Goal: Entertainment & Leisure: Consume media (video, audio)

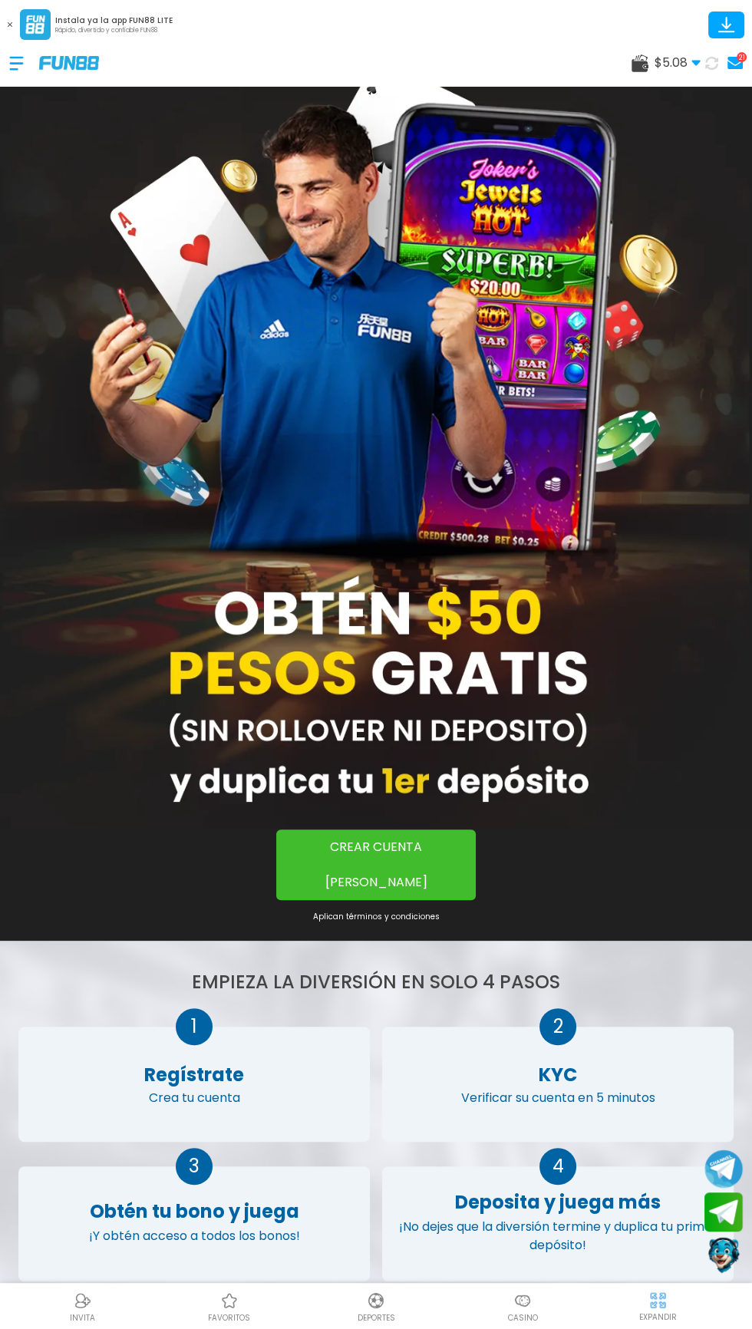
click at [719, 66] on button at bounding box center [711, 63] width 22 height 22
click at [25, 82] on div at bounding box center [24, 63] width 30 height 45
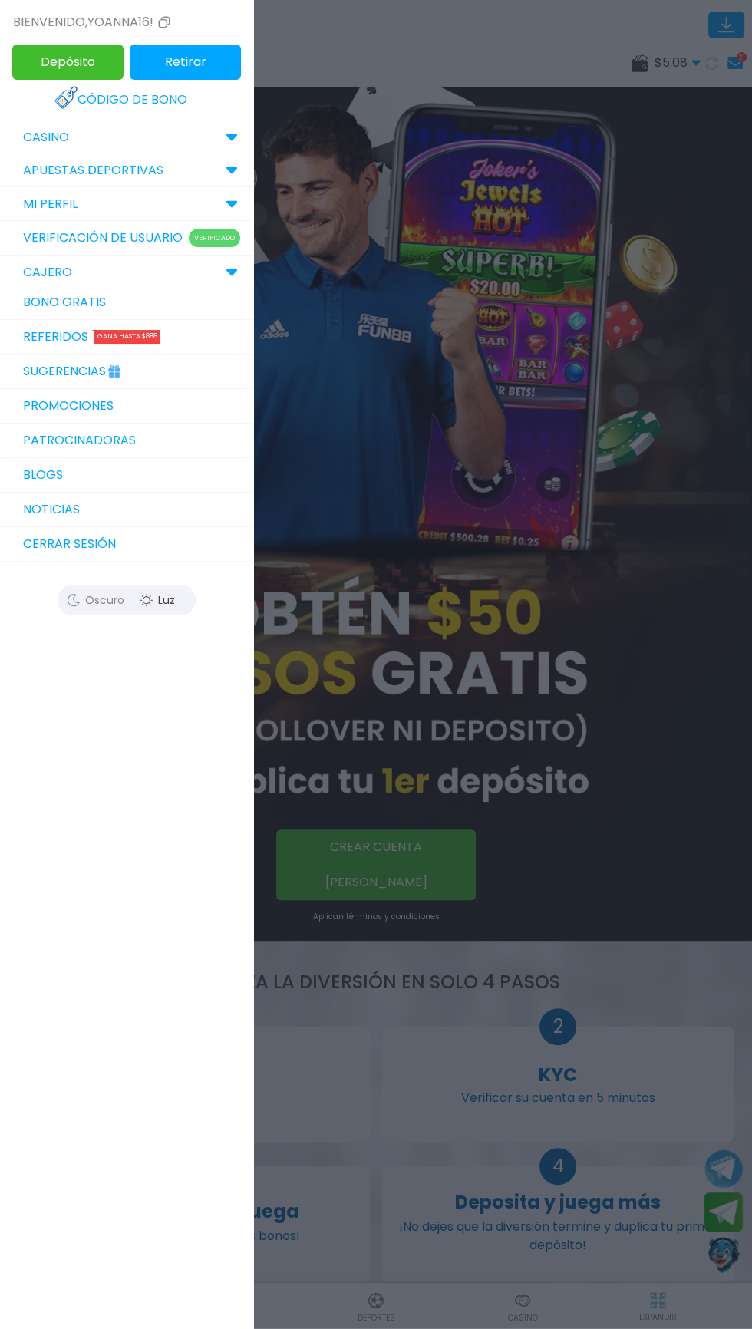
click at [172, 147] on div "CASINO" at bounding box center [126, 137] width 253 height 34
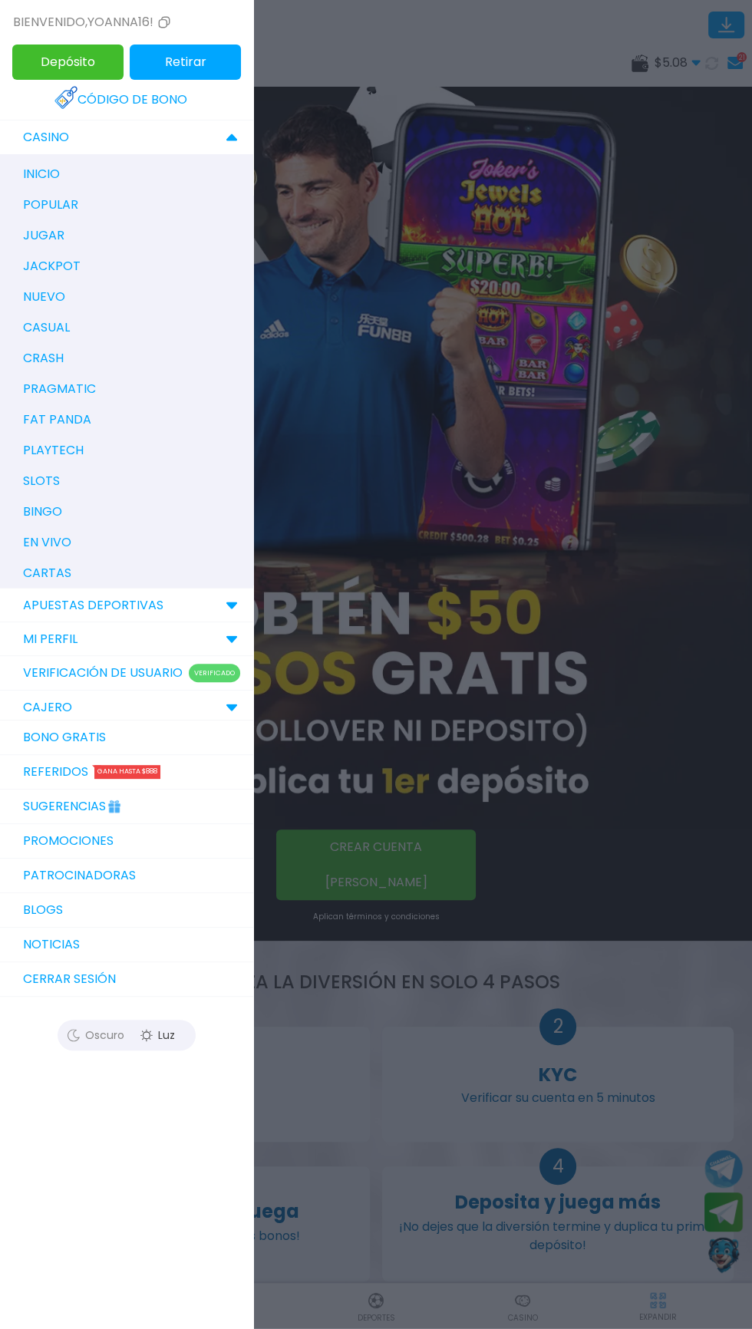
click at [138, 180] on div "inicio" at bounding box center [134, 174] width 238 height 31
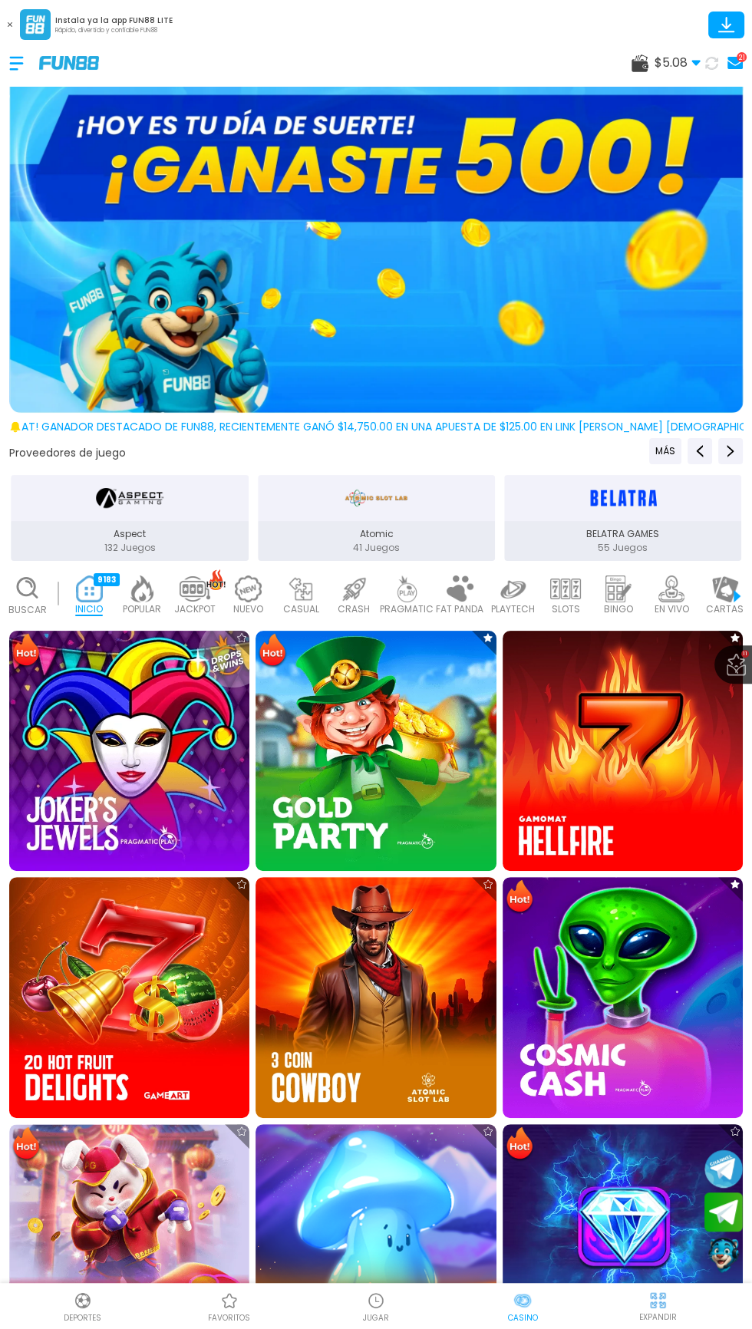
click at [142, 608] on p "POPULAR" at bounding box center [142, 609] width 38 height 14
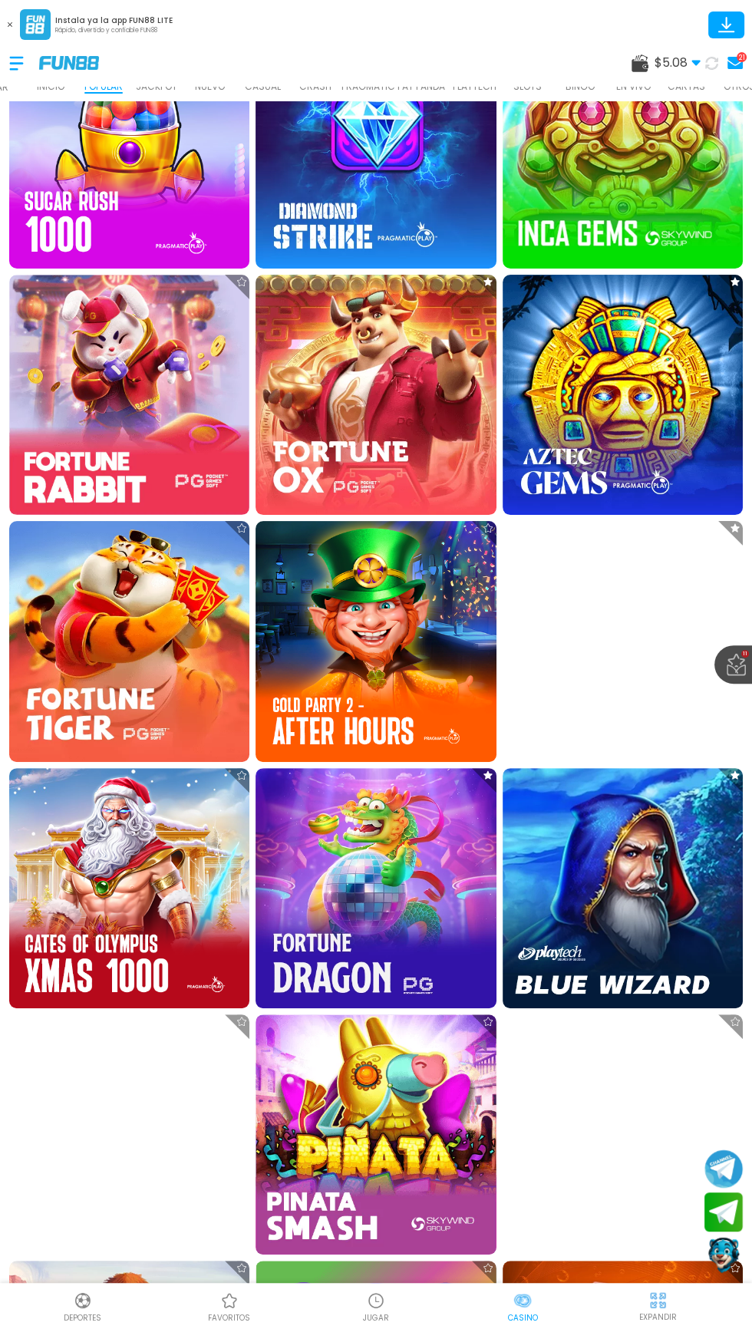
scroll to position [1096, 0]
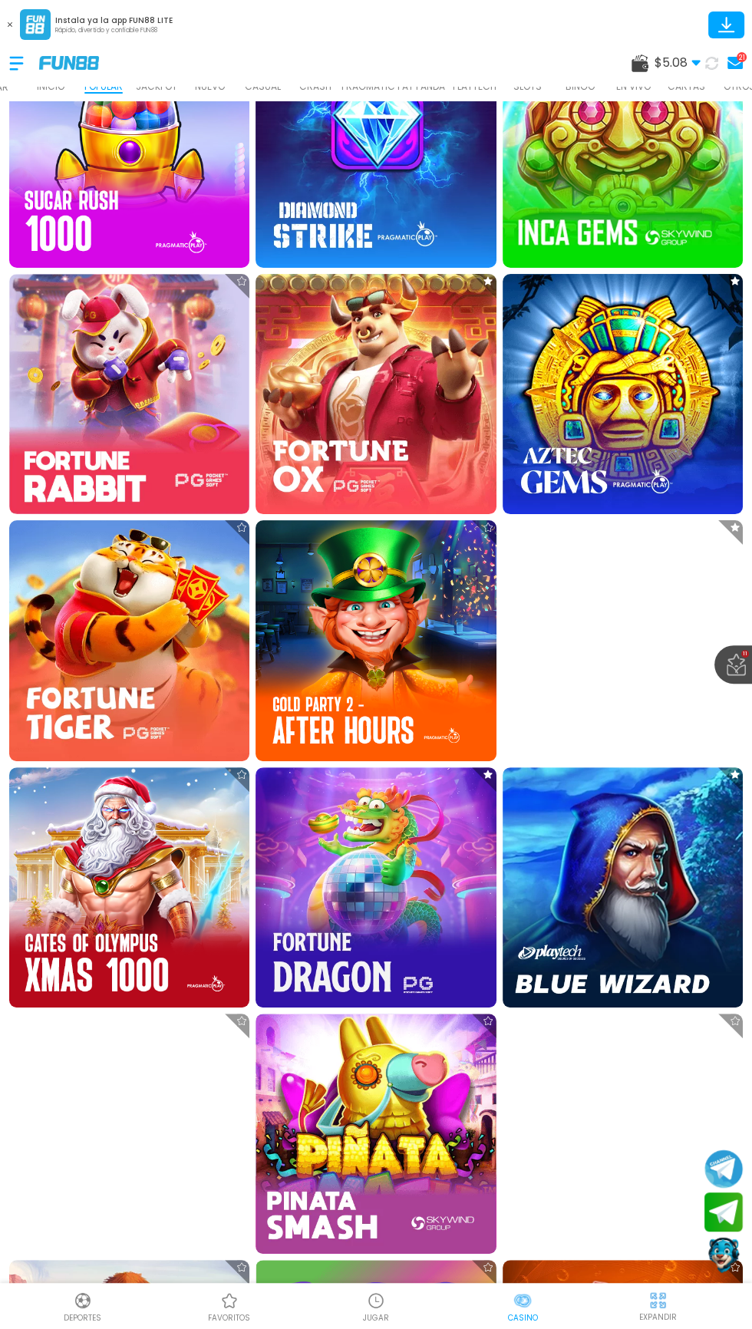
click at [624, 894] on img at bounding box center [623, 887] width 240 height 240
